Goal: Navigation & Orientation: Go to known website

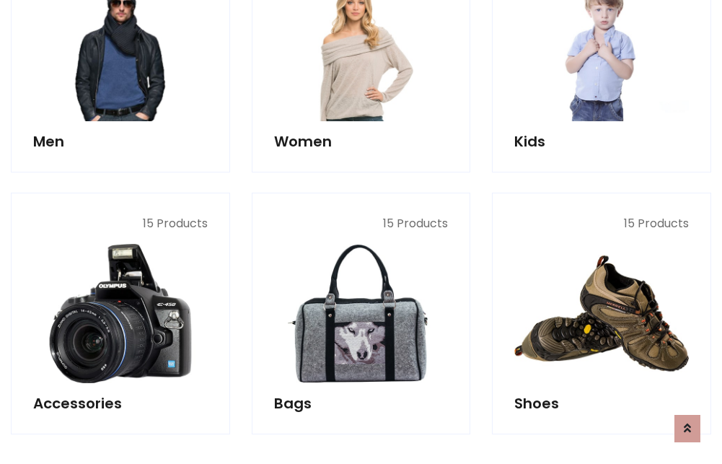
scroll to position [483, 0]
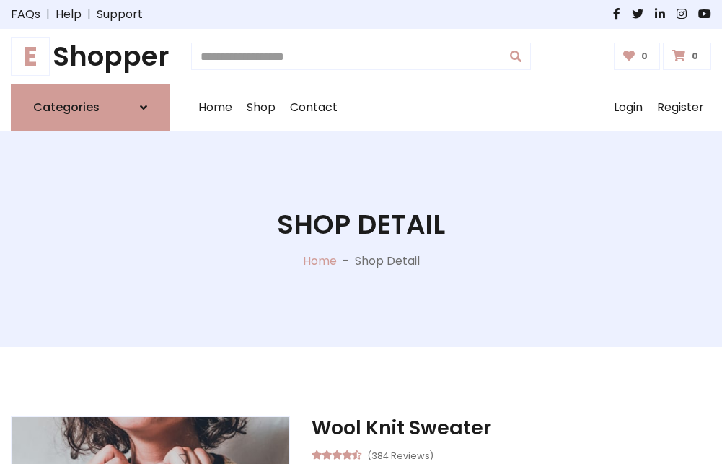
click at [90, 56] on h1 "E Shopper" at bounding box center [90, 56] width 159 height 32
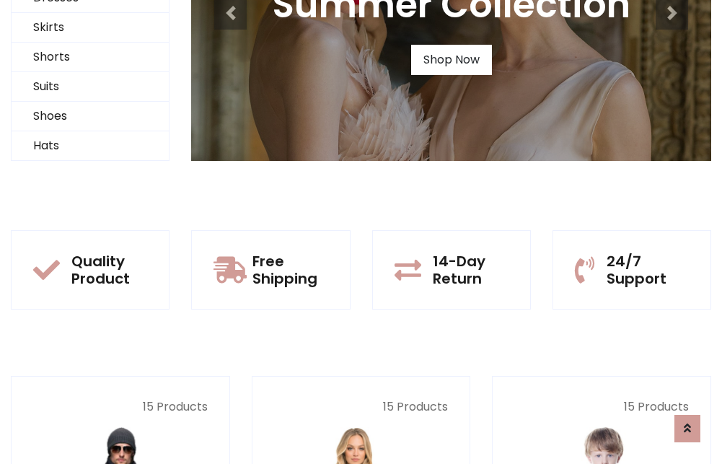
scroll to position [139, 0]
